Goal: Task Accomplishment & Management: Understand process/instructions

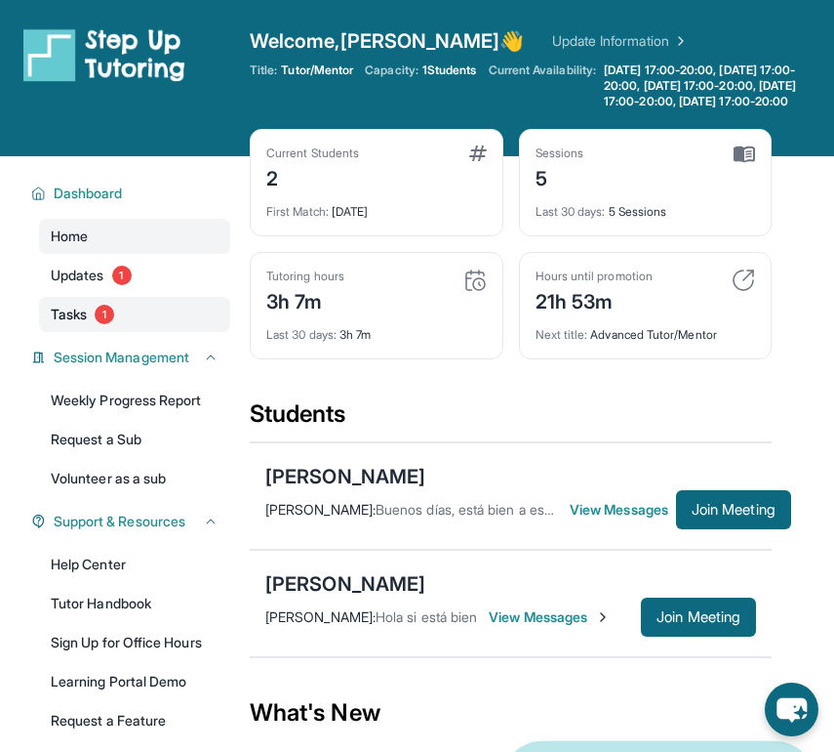
click at [94, 325] on link "Tasks 1" at bounding box center [134, 314] width 191 height 35
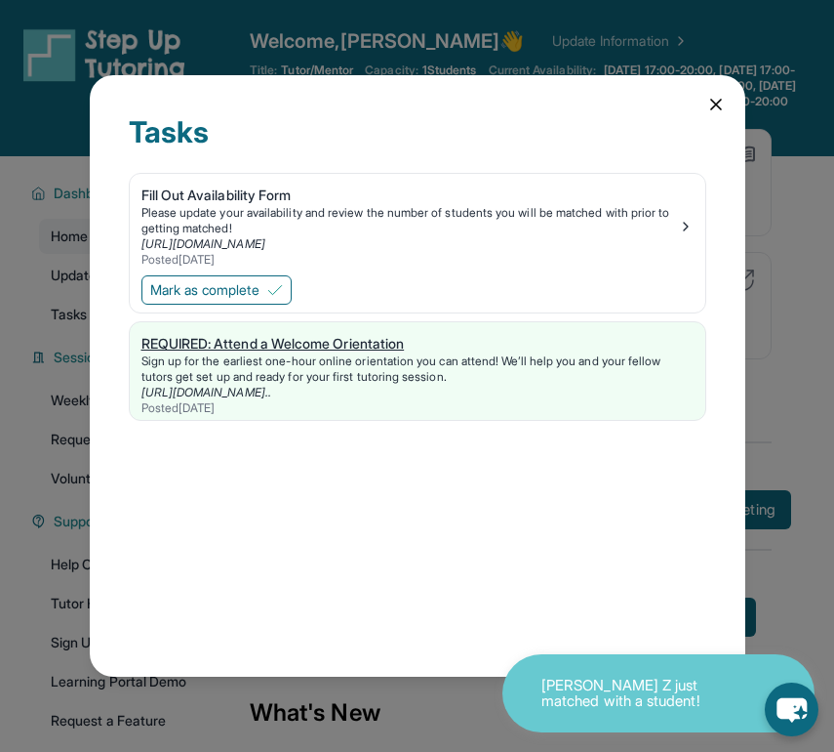
click at [318, 337] on div "REQUIRED: Attend a Welcome Orientation" at bounding box center [418, 344] width 552 height 20
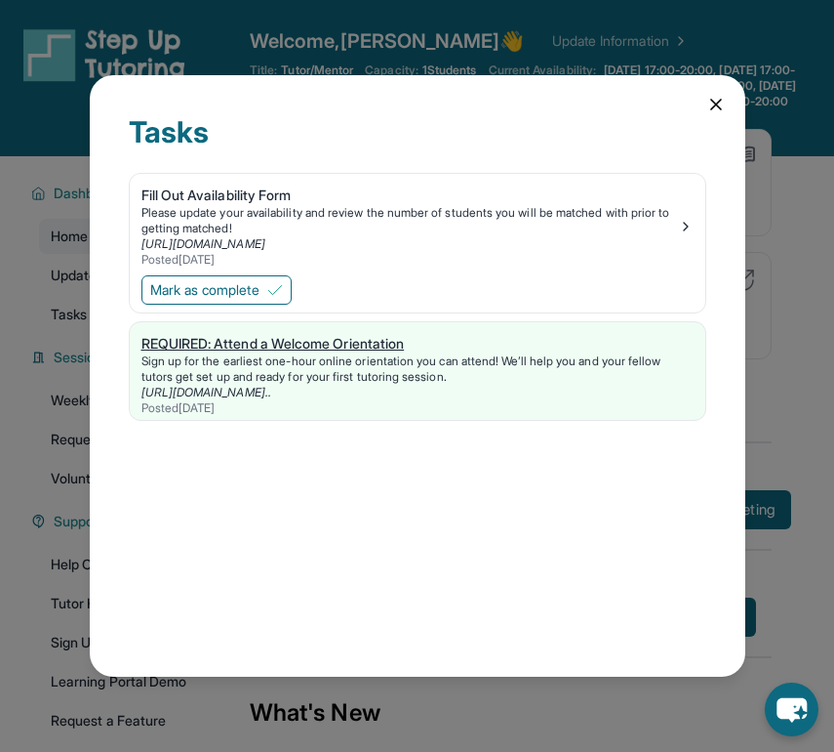
click at [290, 381] on div "Sign up for the earliest one-hour online orientation you can attend! We’ll help…" at bounding box center [418, 368] width 552 height 31
click at [727, 102] on div "Tasks Fill Out Availability Form Please update your availability and review the…" at bounding box center [418, 375] width 656 height 601
click at [712, 102] on icon at bounding box center [717, 105] width 10 height 10
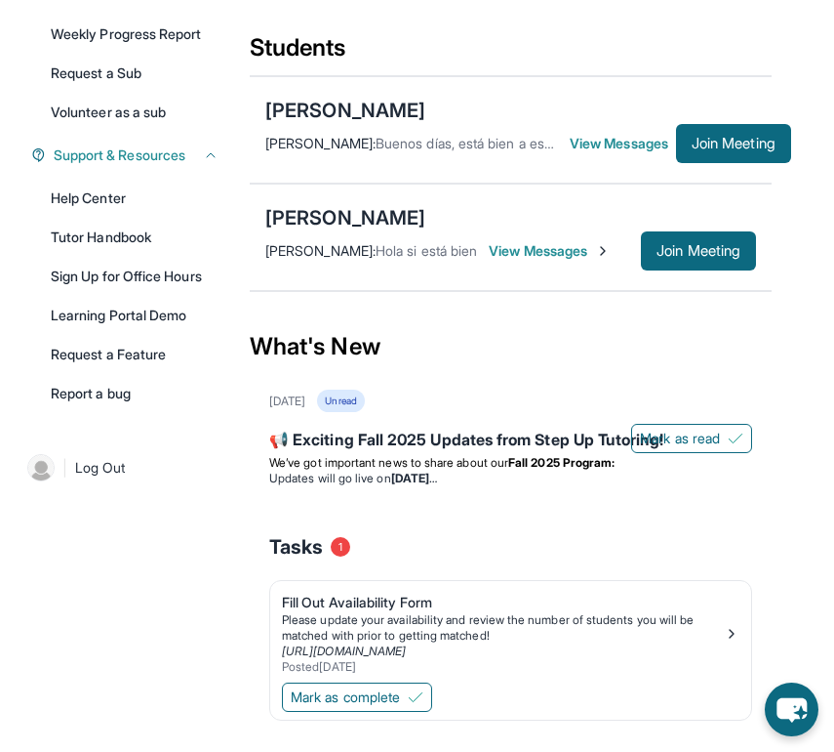
scroll to position [444, 0]
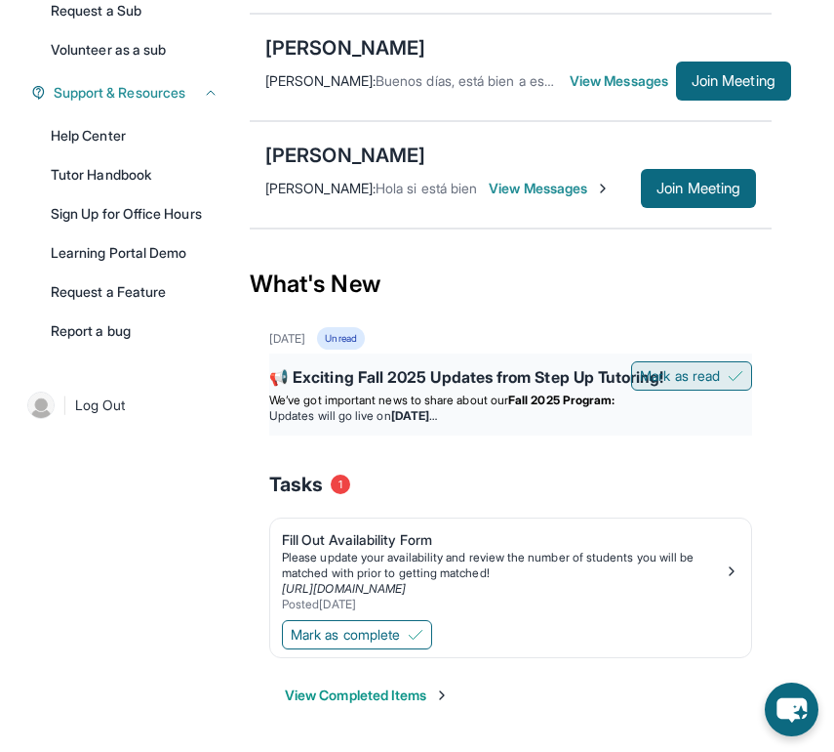
click at [687, 382] on span "Mark as read" at bounding box center [680, 376] width 80 height 20
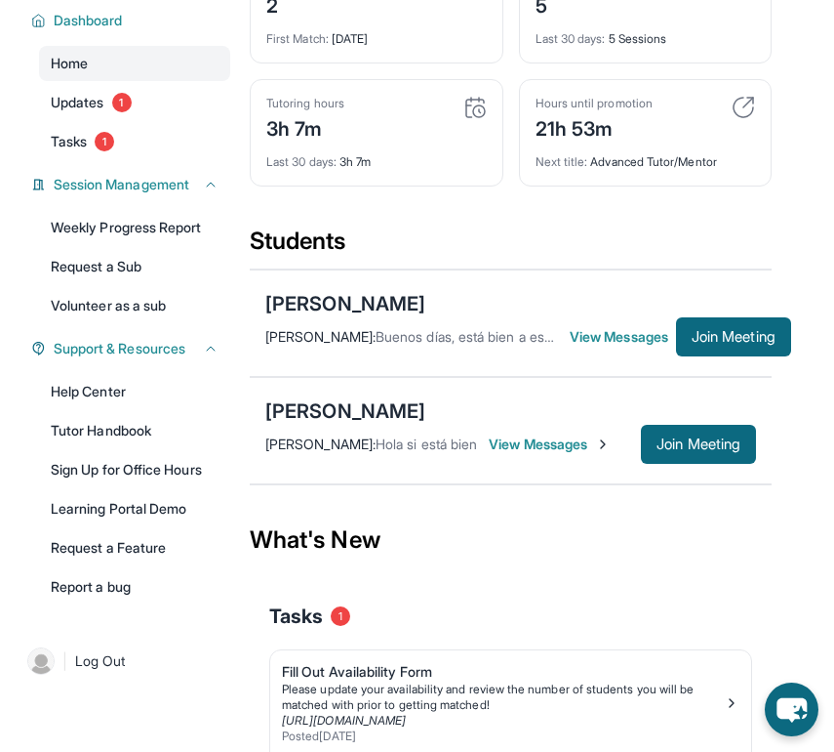
scroll to position [320, 0]
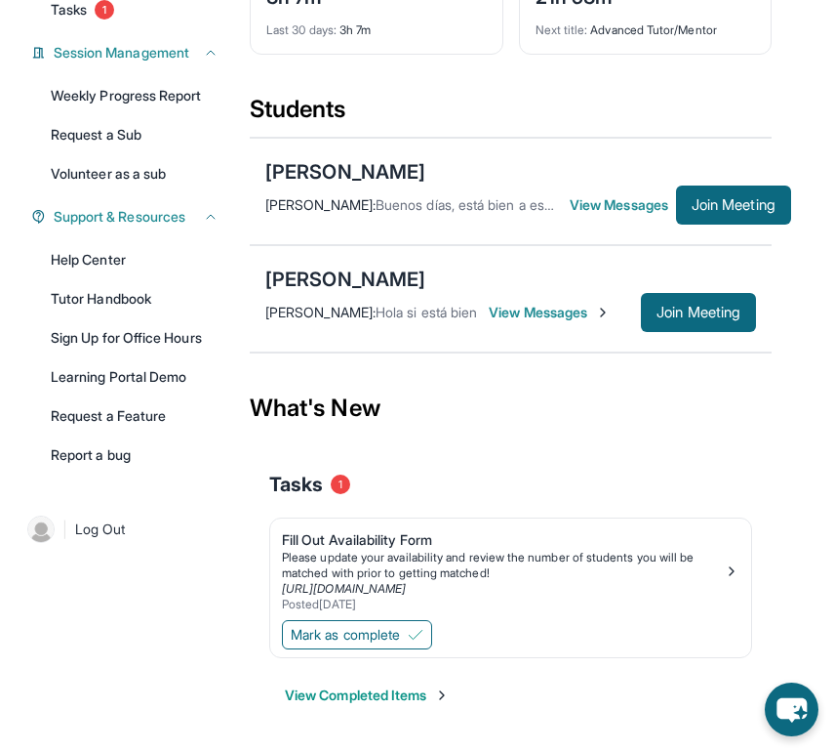
click at [359, 699] on button "View Completed Items" at bounding box center [367, 695] width 165 height 20
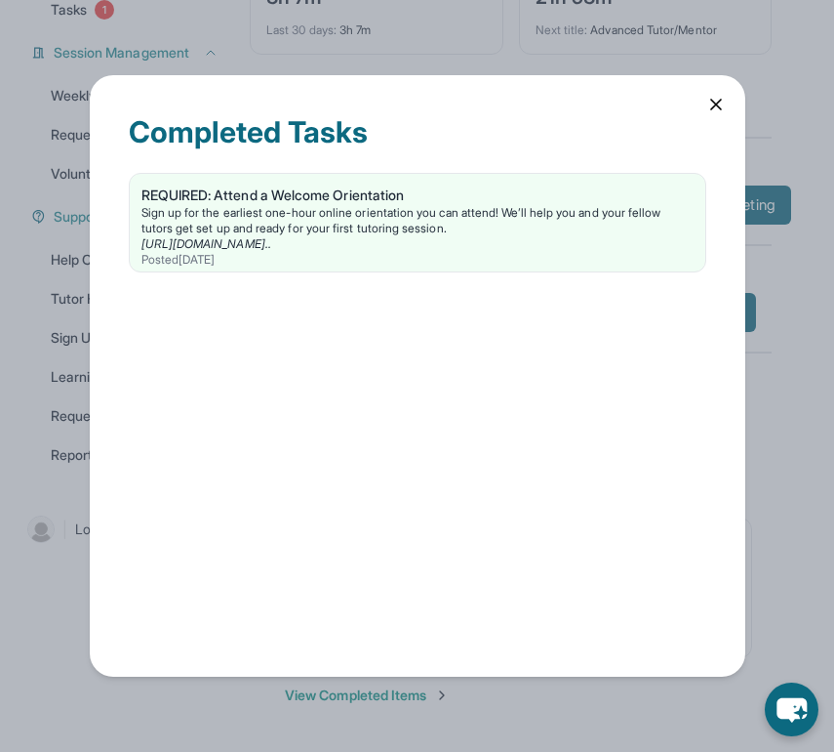
click at [720, 105] on icon at bounding box center [717, 105] width 20 height 20
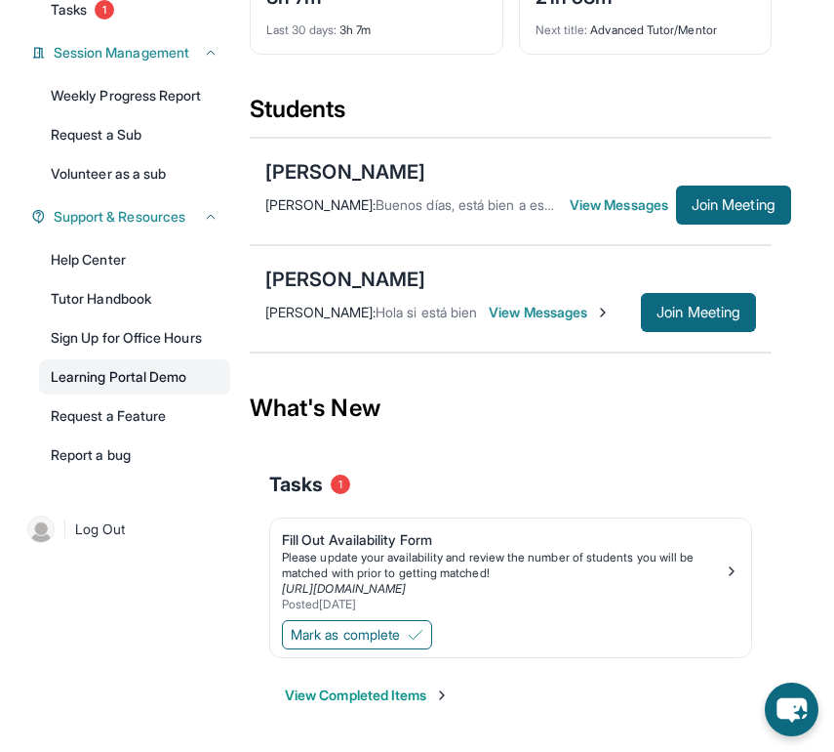
click at [158, 383] on link "Learning Portal Demo" at bounding box center [134, 376] width 191 height 35
